Goal: Navigation & Orientation: Find specific page/section

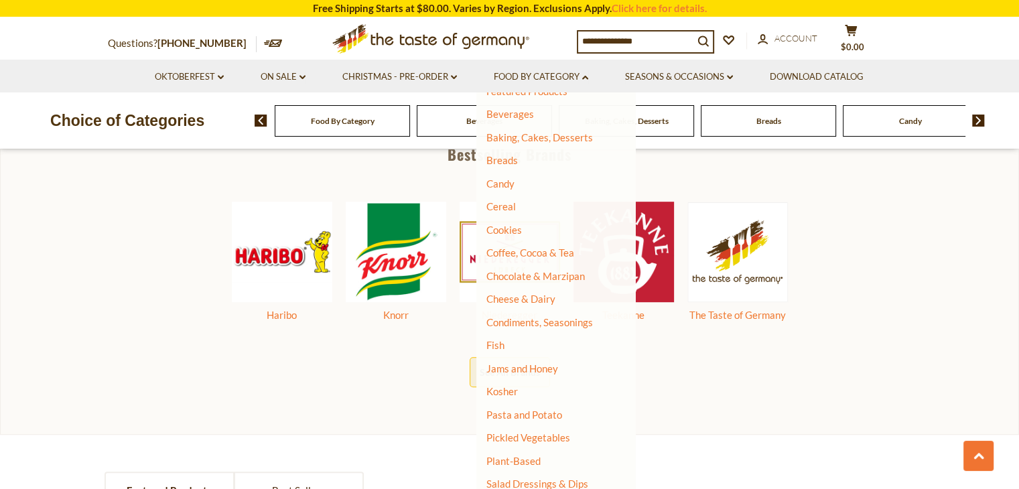
scroll to position [696, 0]
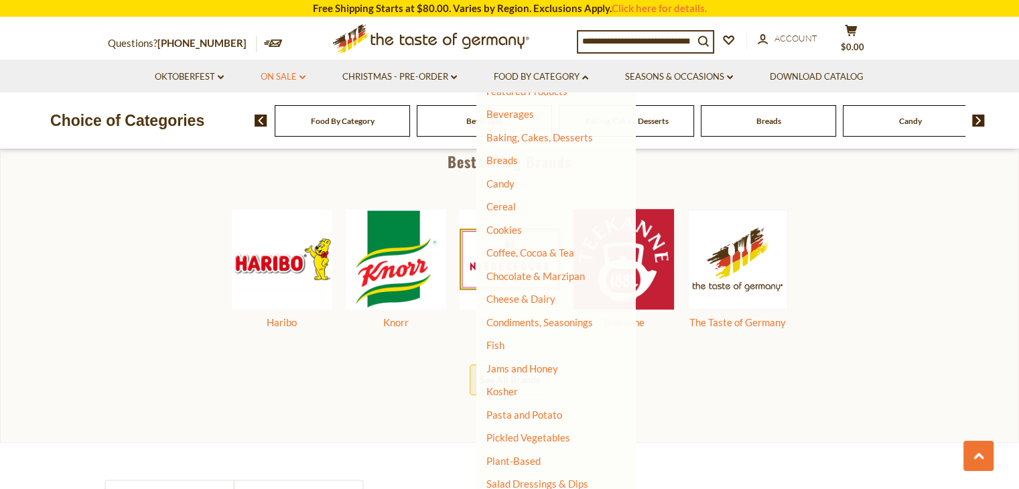
click at [305, 78] on icon at bounding box center [303, 77] width 6 height 4
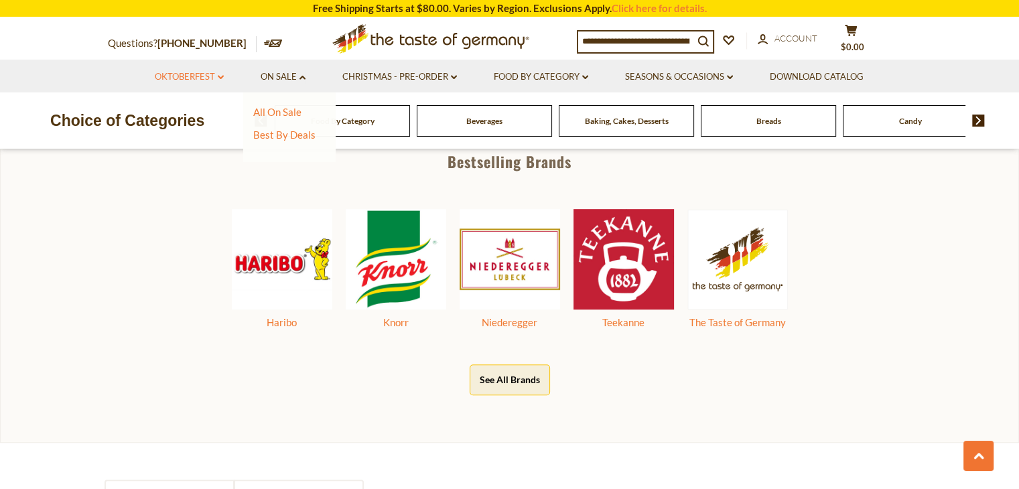
click at [205, 81] on link "Oktoberfest dropdown_arrow" at bounding box center [189, 77] width 69 height 15
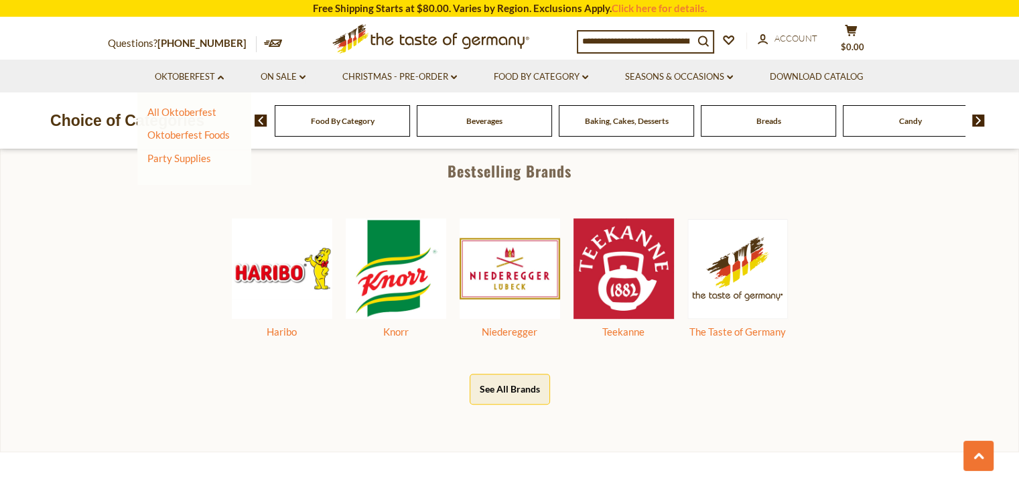
scroll to position [670, 0]
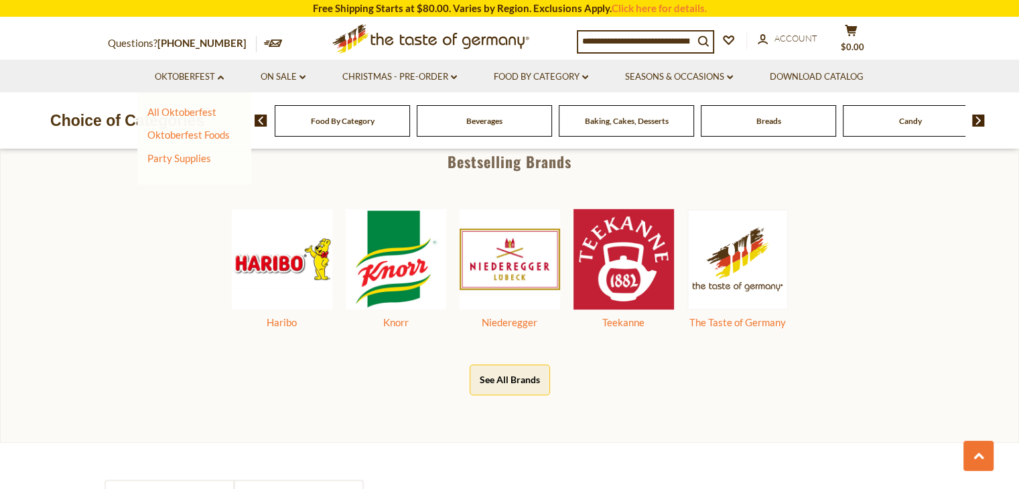
click at [472, 41] on icon at bounding box center [430, 36] width 197 height 25
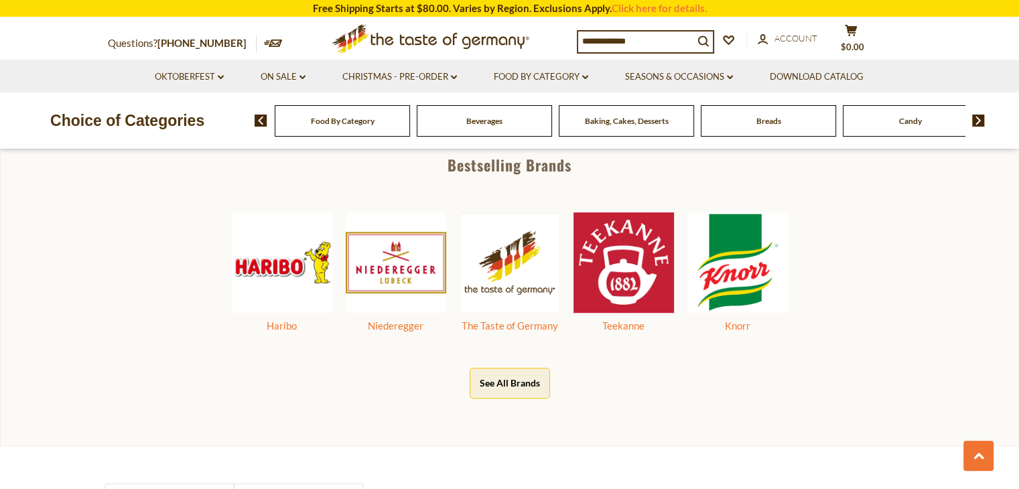
scroll to position [670, 0]
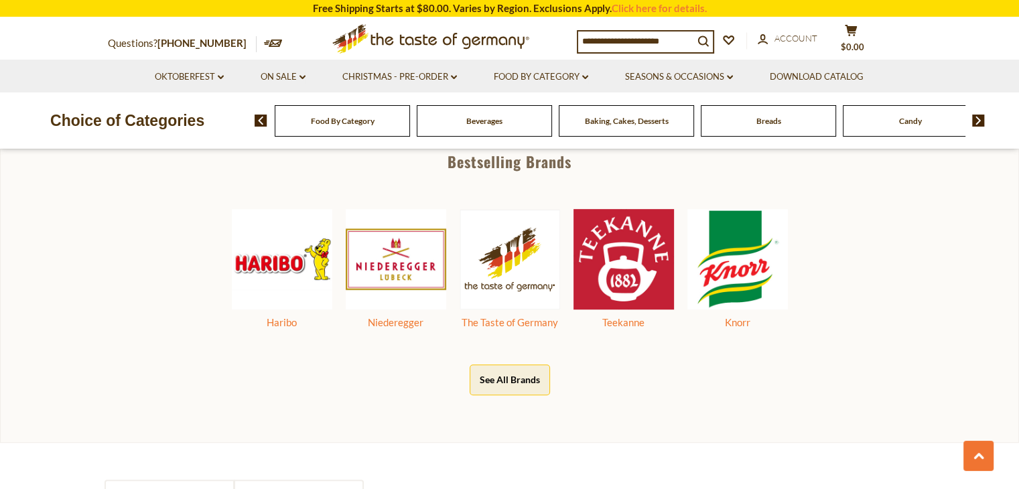
click at [524, 378] on button "See All Brands" at bounding box center [510, 380] width 80 height 30
